Goal: Task Accomplishment & Management: Use online tool/utility

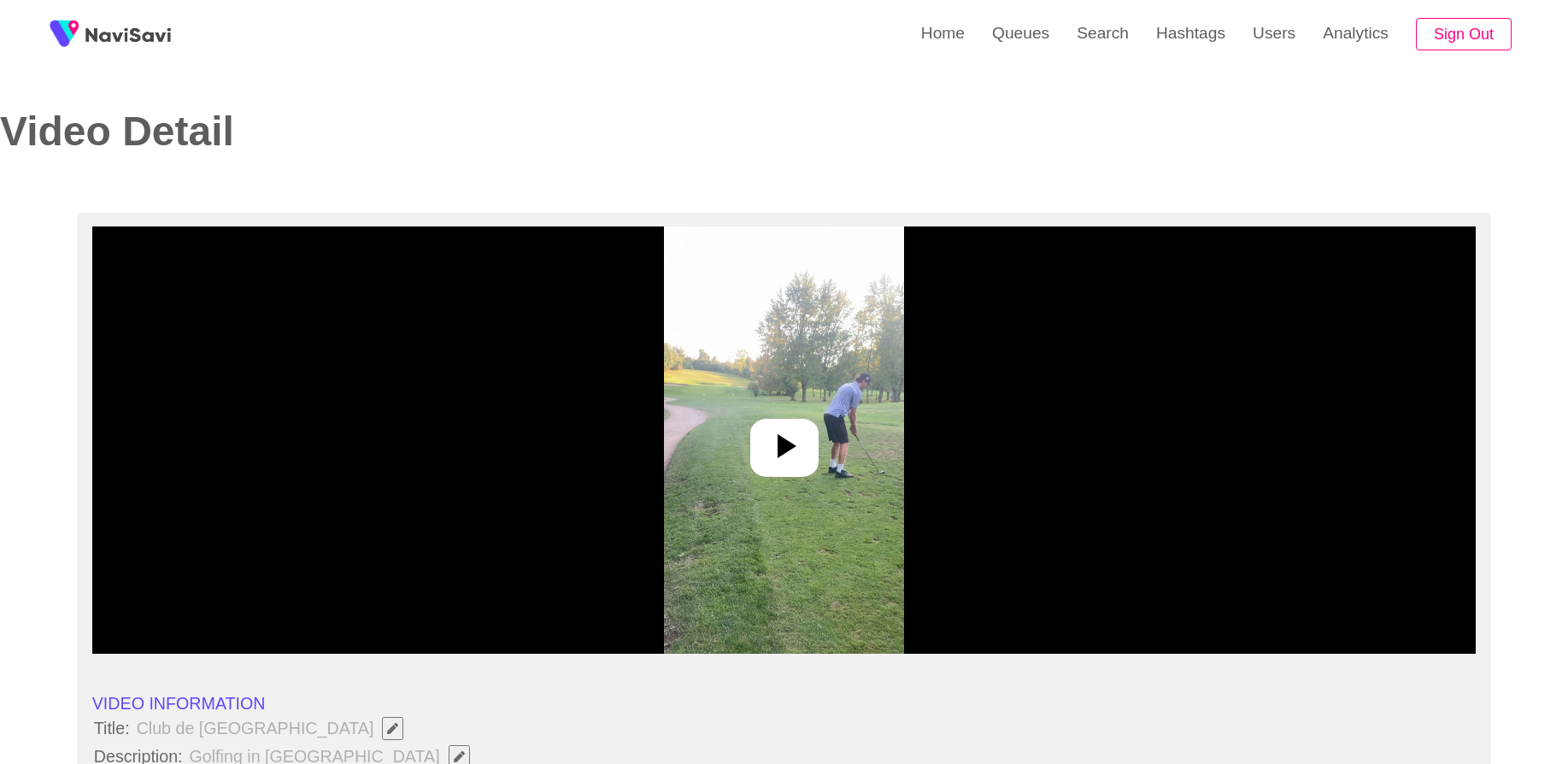
select select "**********"
select select "****"
click at [565, 303] on div at bounding box center [784, 441] width 1384 height 427
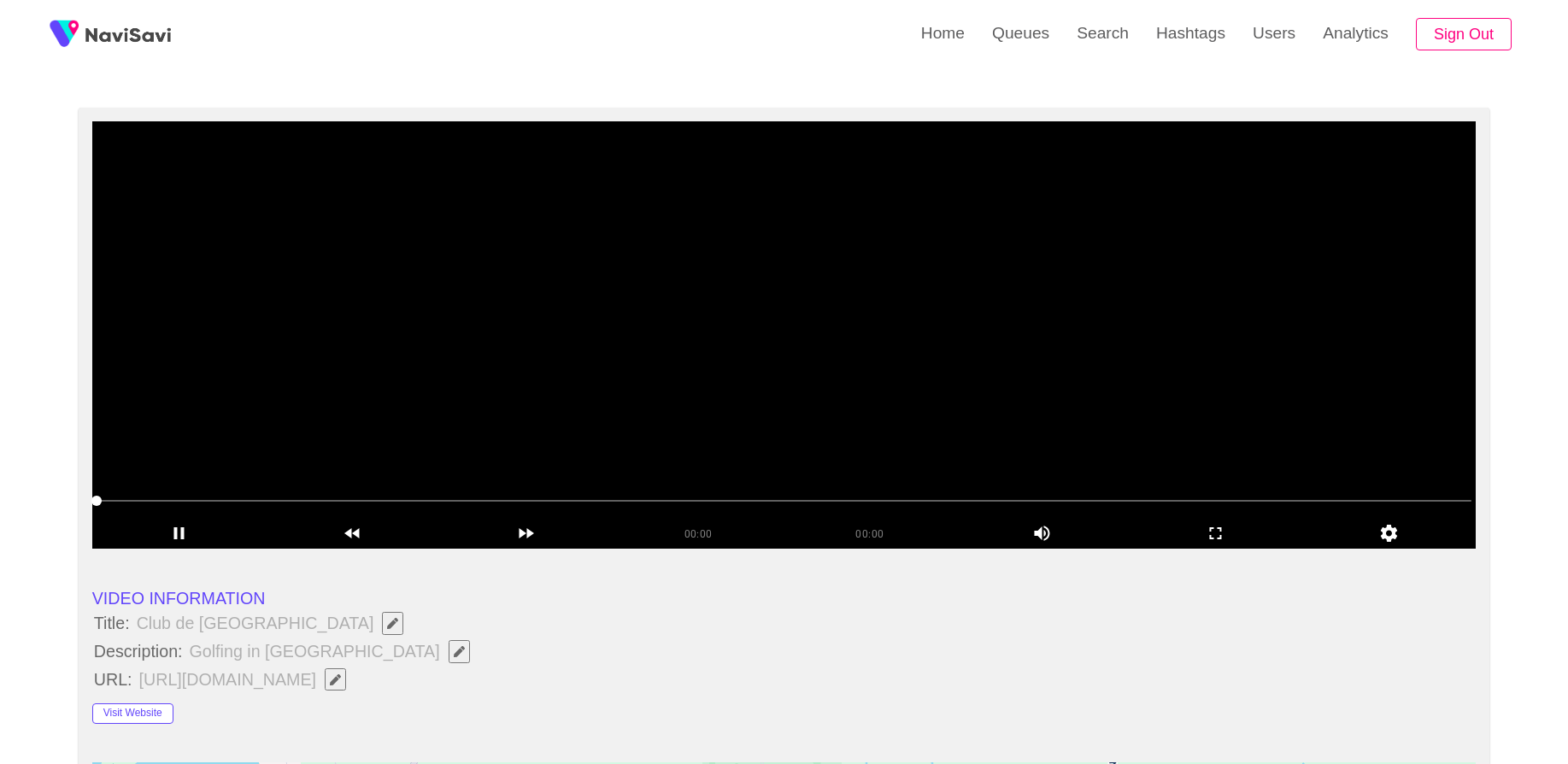
scroll to position [102, 0]
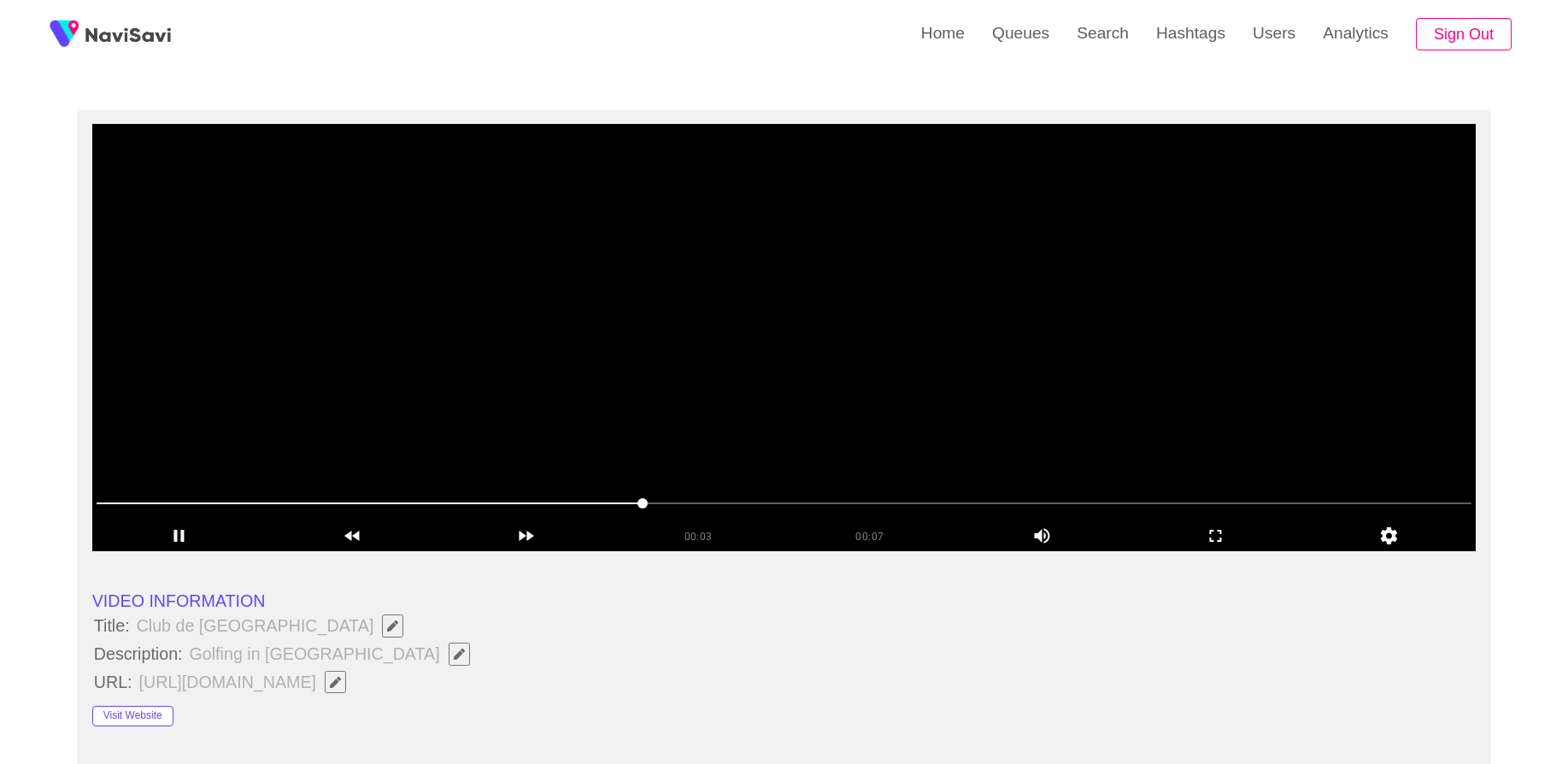
click at [522, 397] on video at bounding box center [784, 337] width 1384 height 427
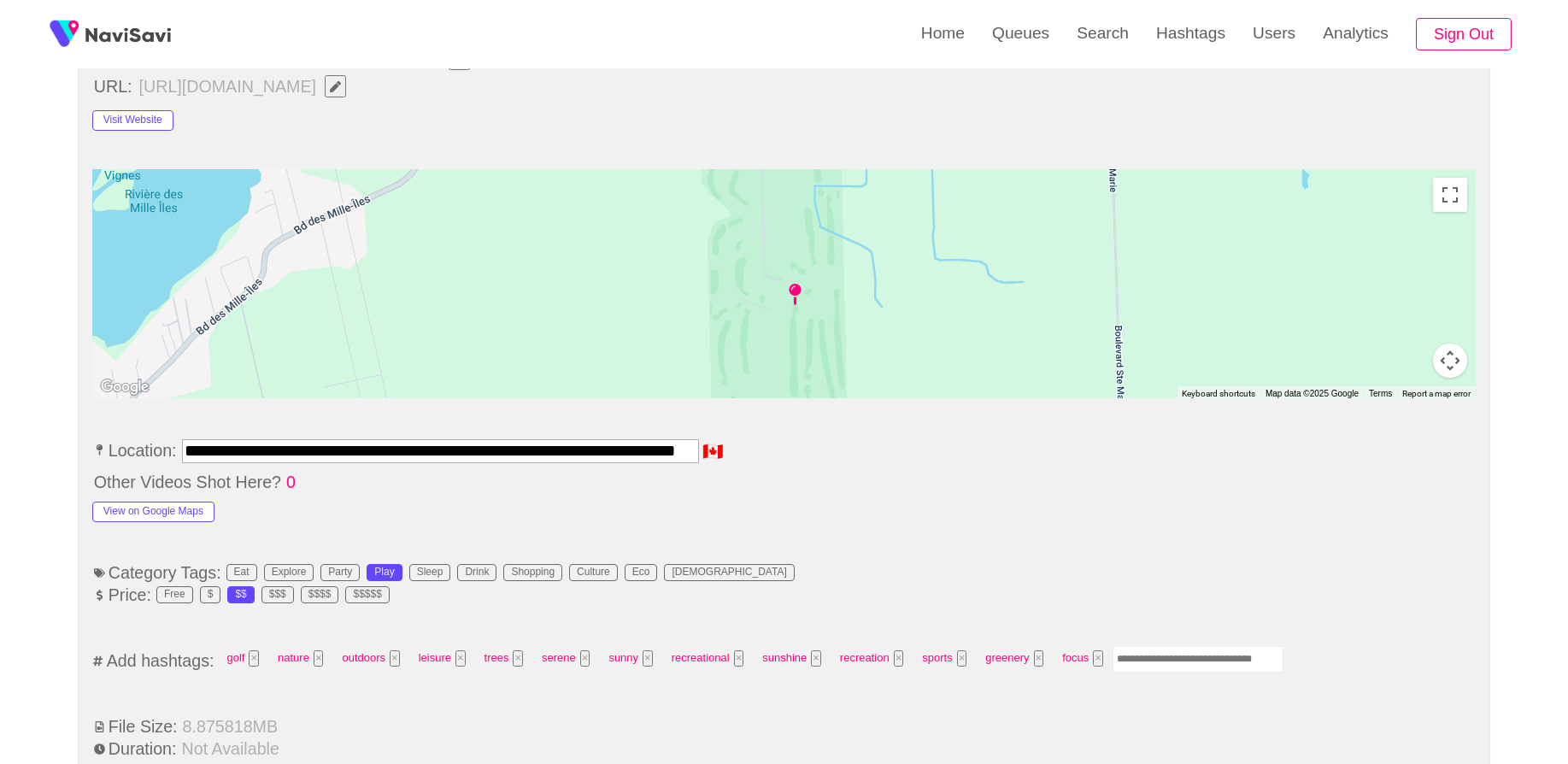
scroll to position [801, 0]
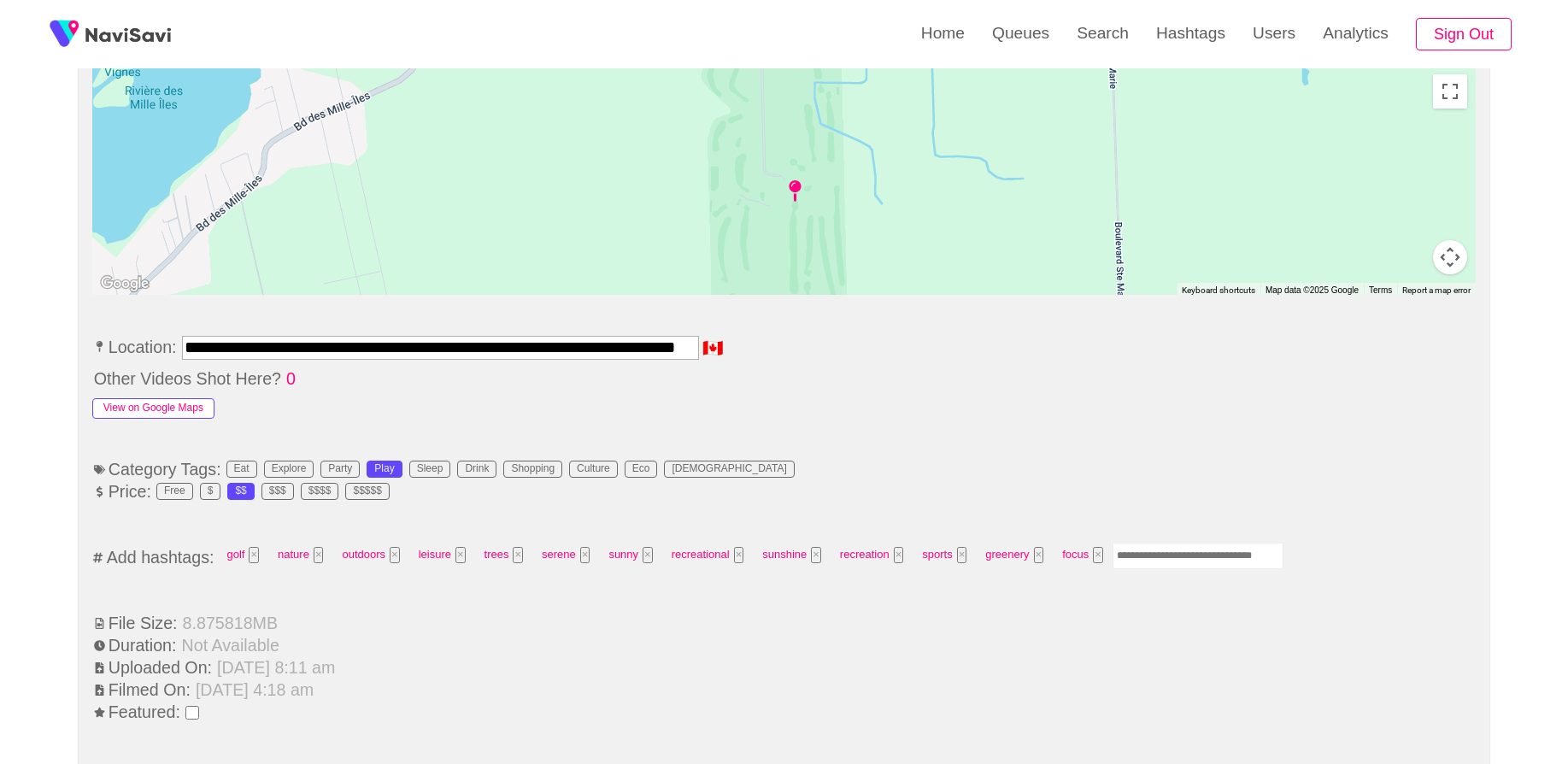
click at [185, 407] on button "View on Google Maps" at bounding box center [153, 409] width 122 height 21
click at [1158, 546] on input "Enter tag here and press return" at bounding box center [1199, 556] width 171 height 26
type input "*********"
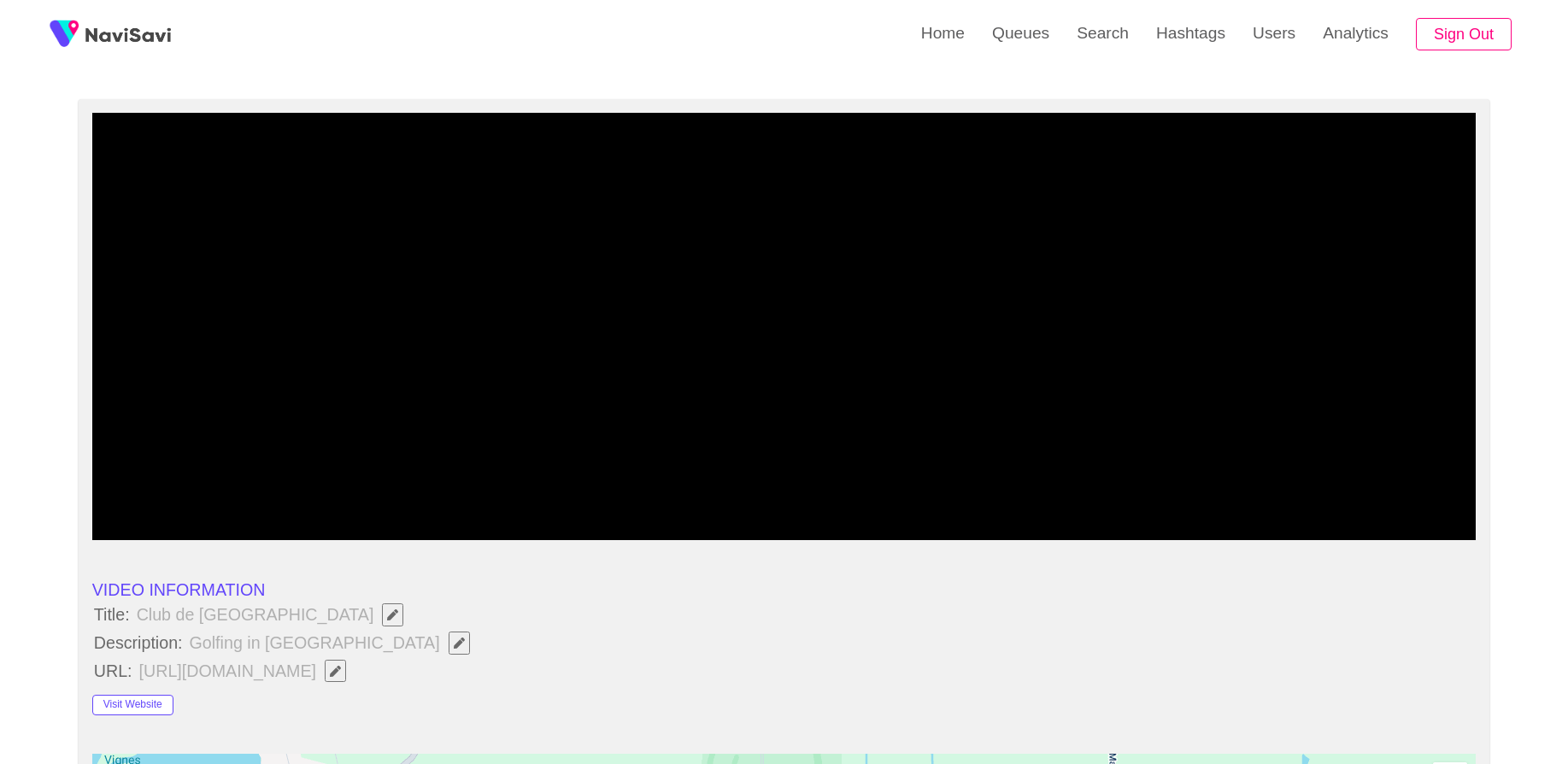
scroll to position [0, 0]
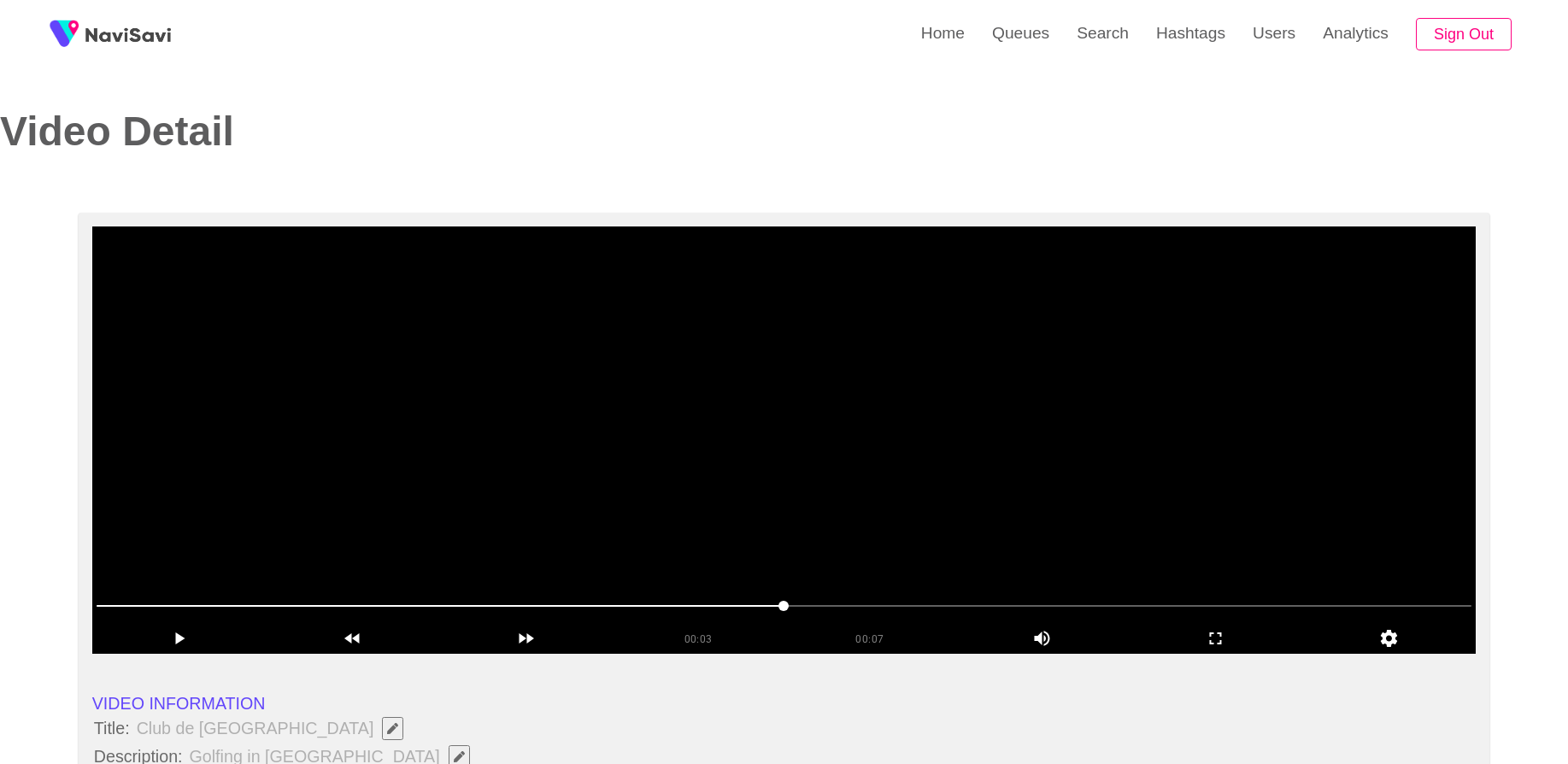
click at [942, 459] on video at bounding box center [784, 441] width 1384 height 427
click at [1220, 641] on icon "add" at bounding box center [1215, 638] width 172 height 21
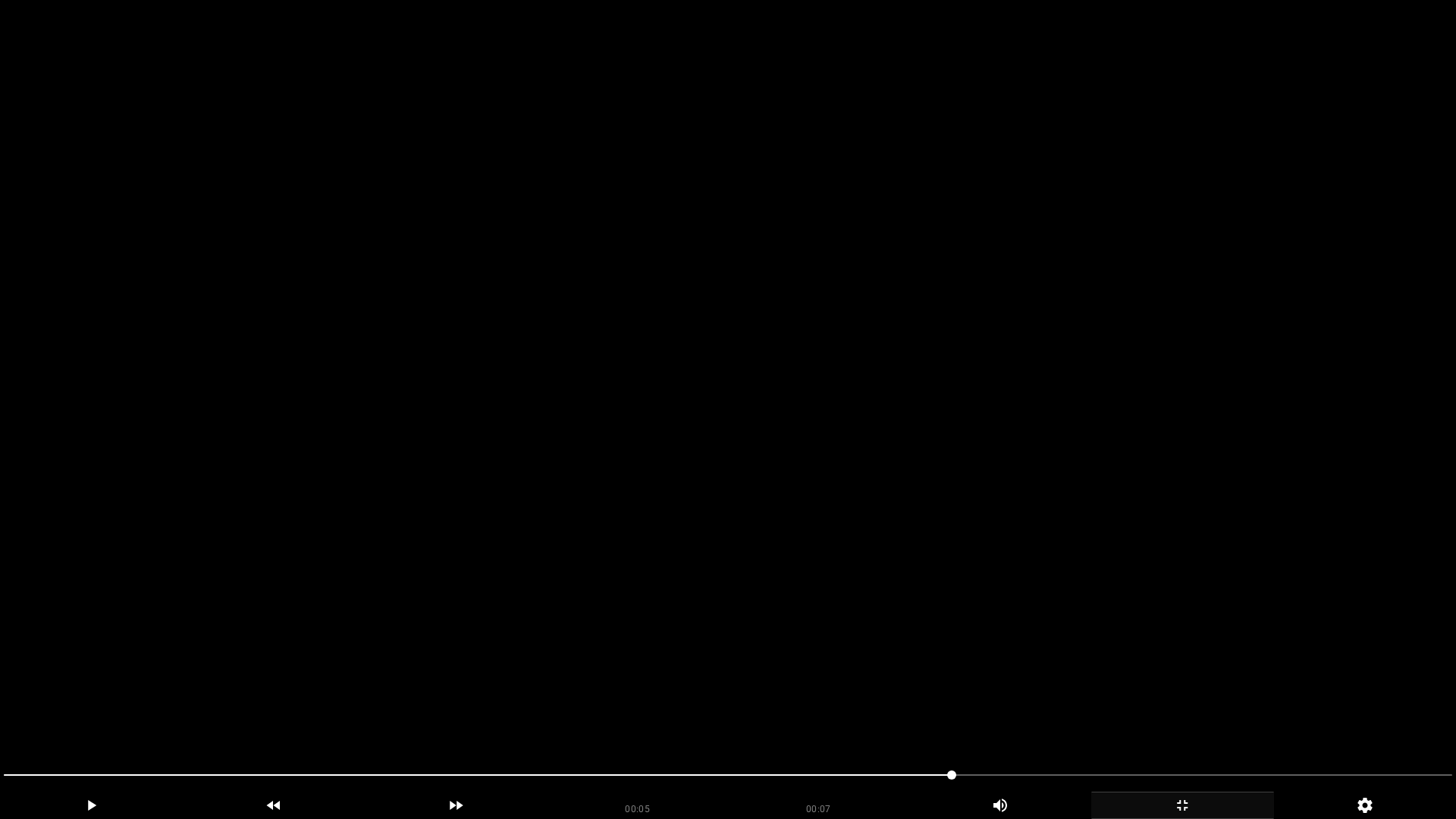
click at [563, 630] on video at bounding box center [728, 410] width 1456 height 819
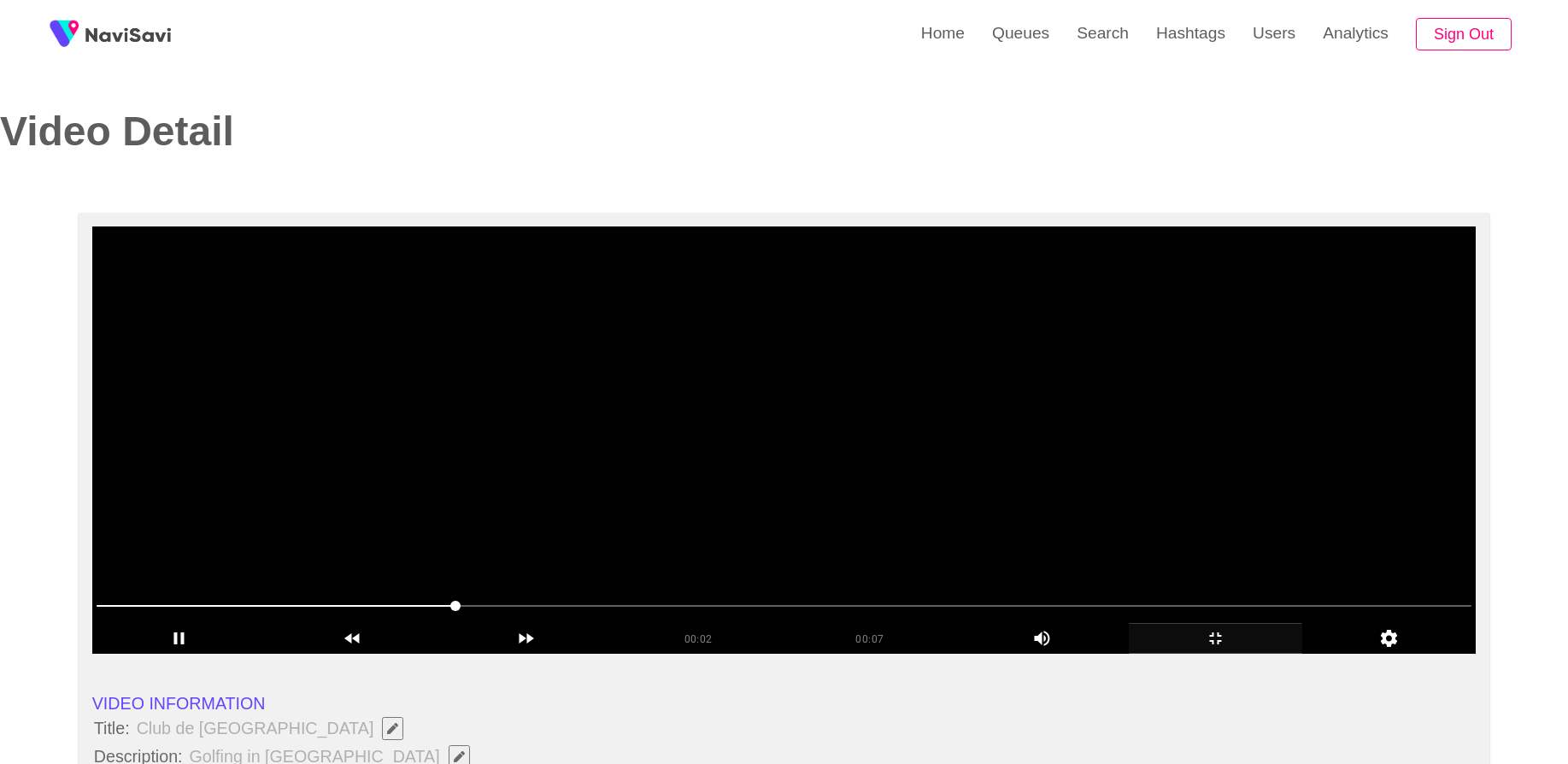
click at [594, 456] on video at bounding box center [784, 441] width 1384 height 427
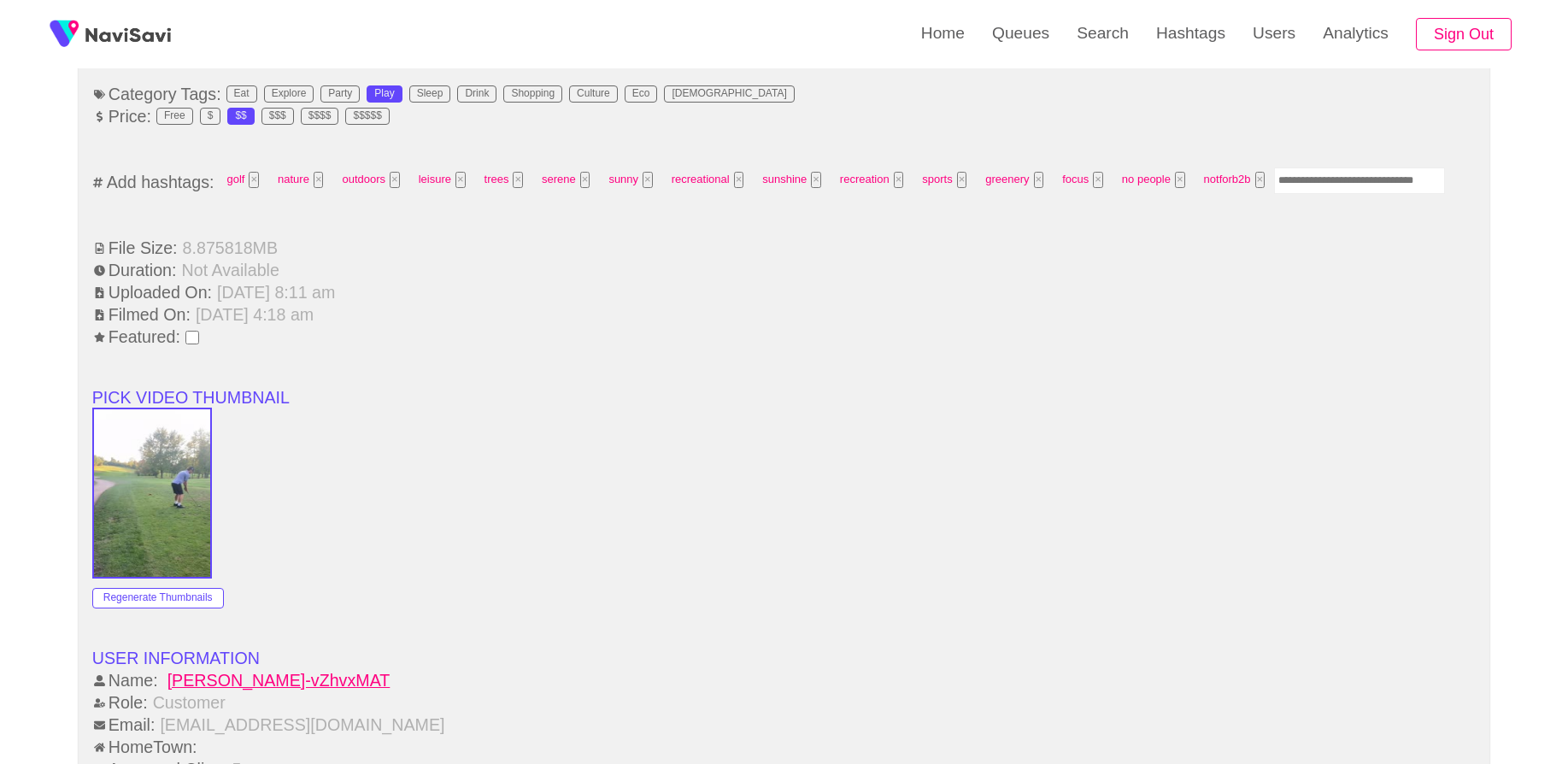
scroll to position [1026, 0]
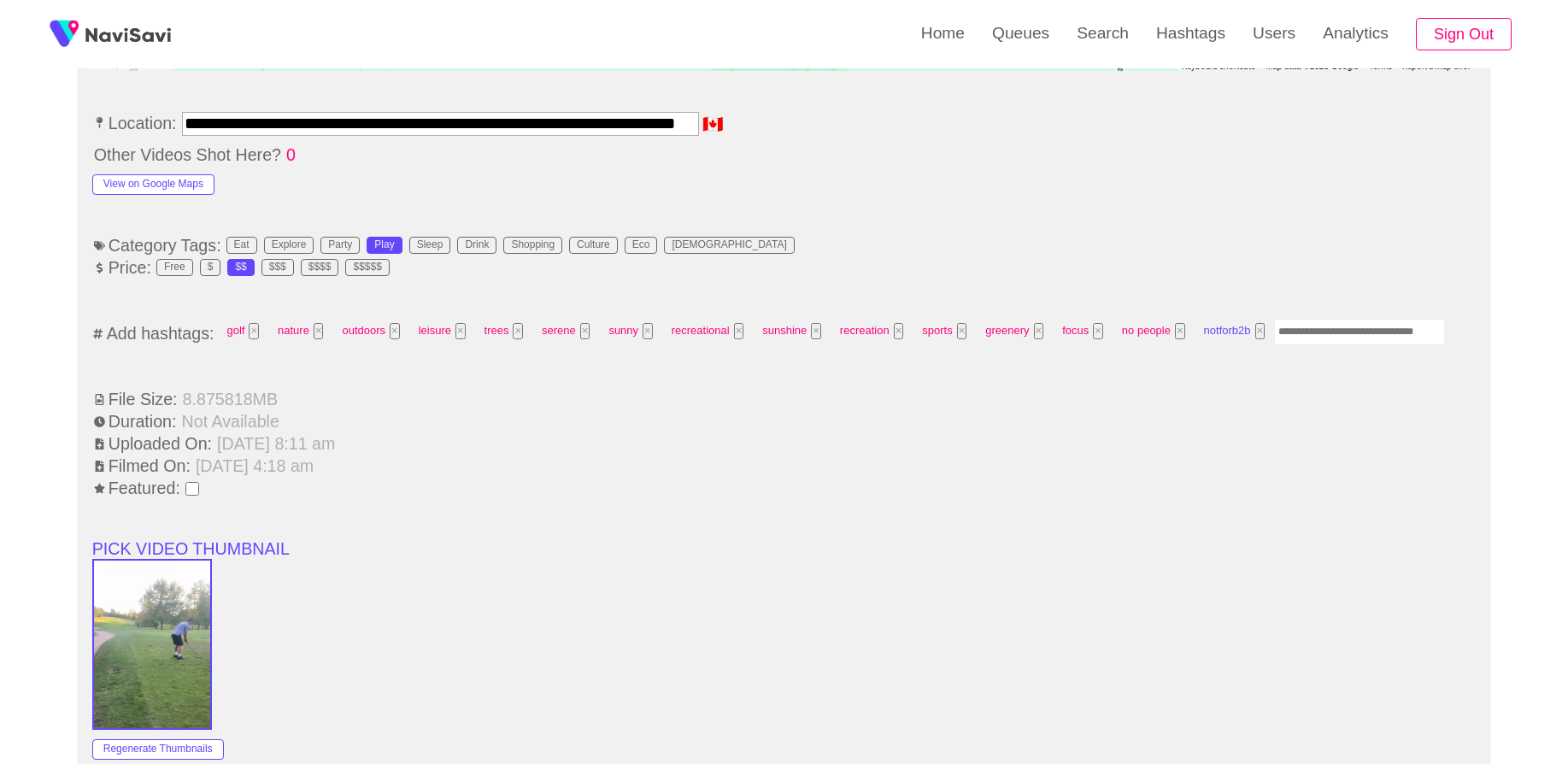
click at [1257, 326] on button "×" at bounding box center [1260, 331] width 10 height 16
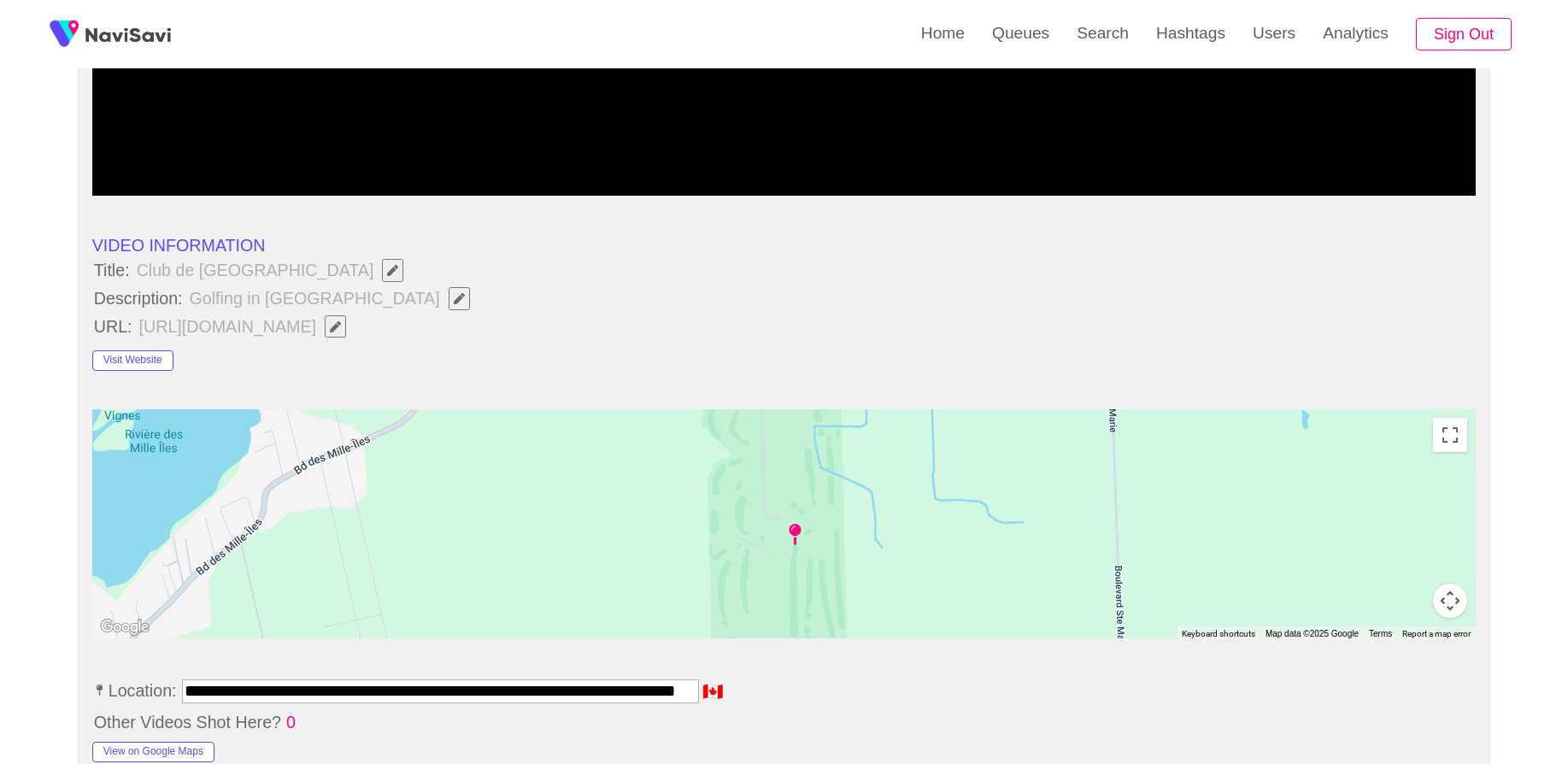
scroll to position [26, 0]
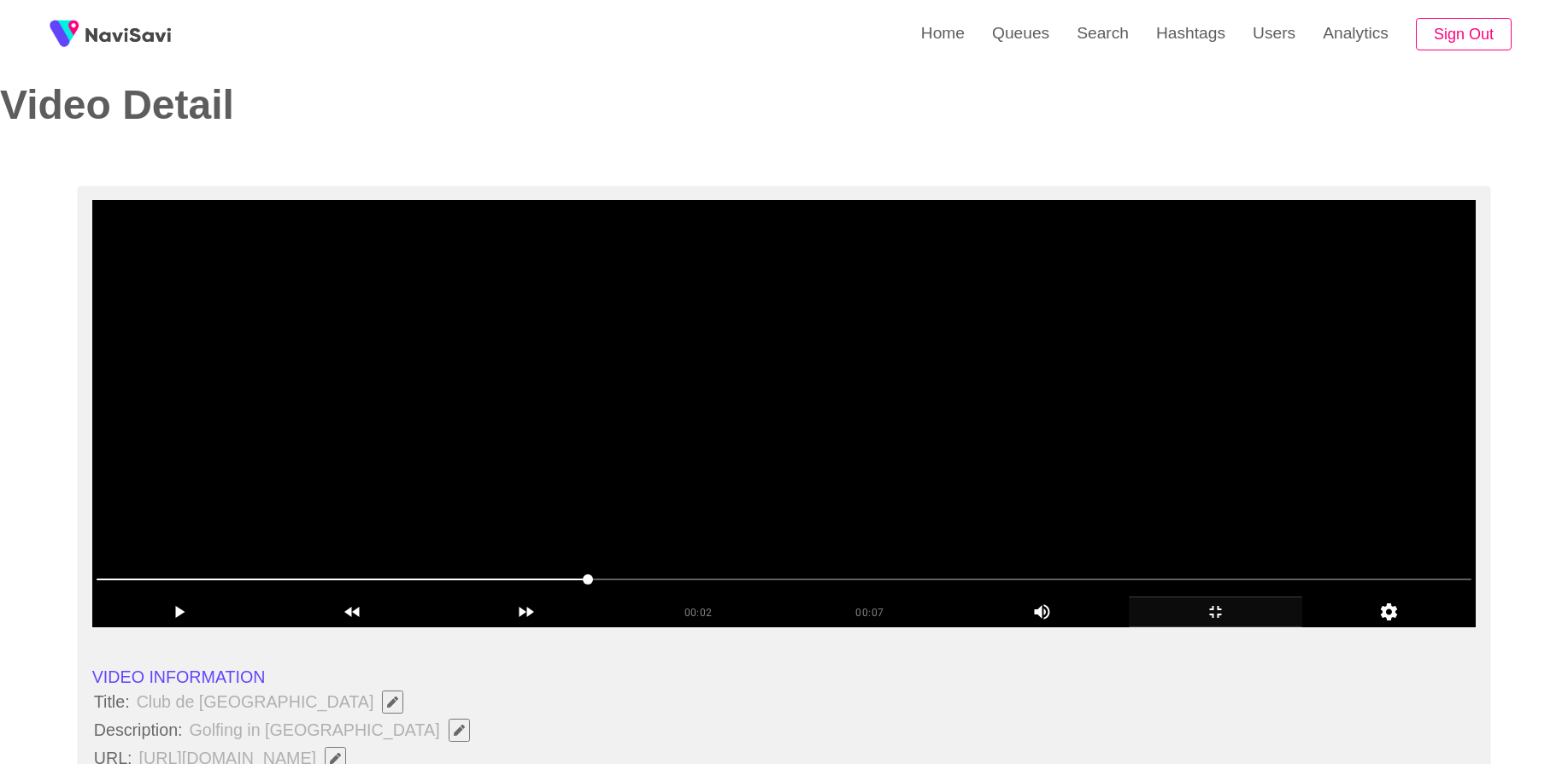
click at [978, 484] on video at bounding box center [784, 413] width 1384 height 427
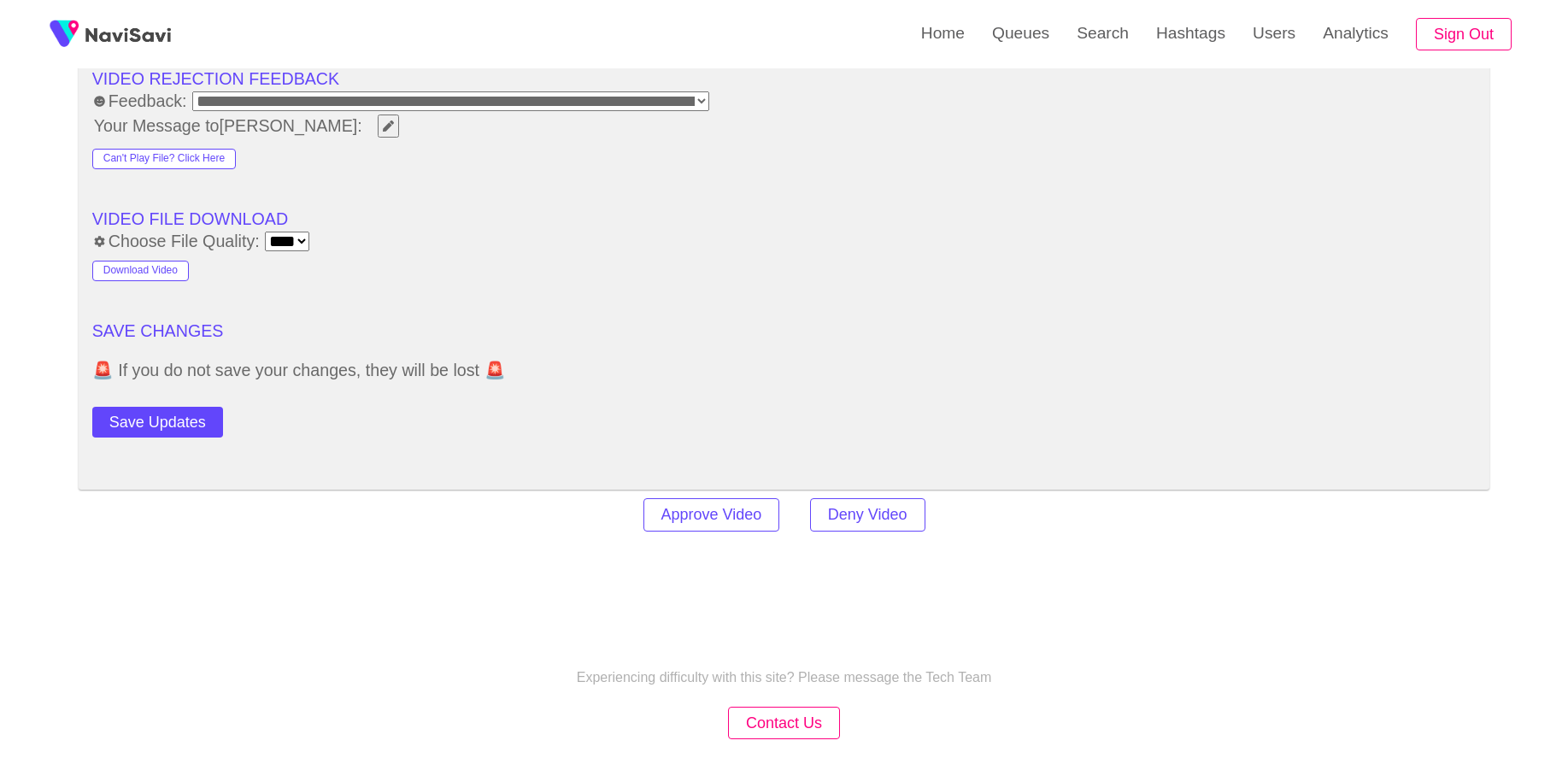
scroll to position [2077, 0]
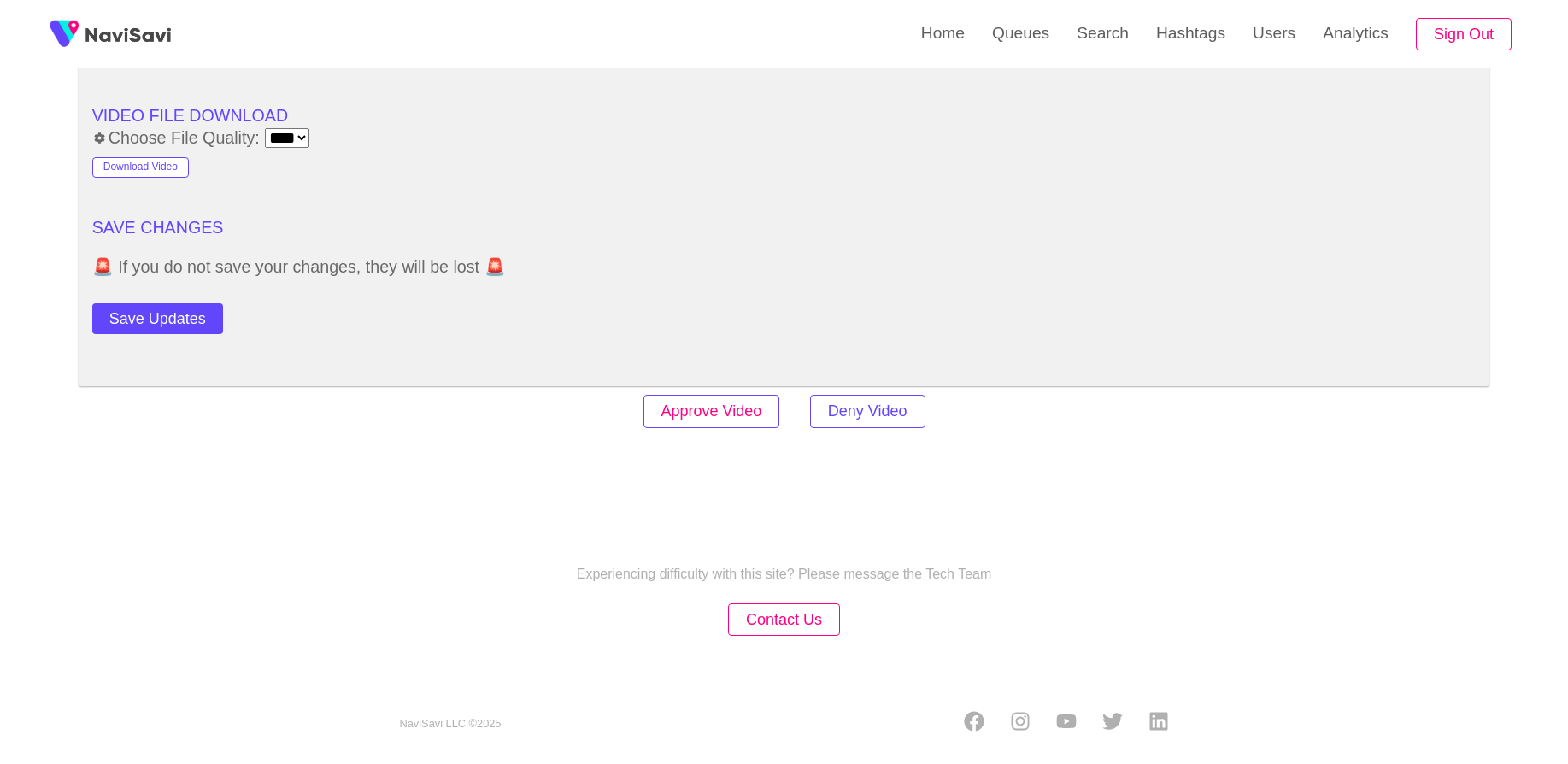
click at [749, 416] on button "Approve Video" at bounding box center [712, 412] width 137 height 34
